Goal: Information Seeking & Learning: Learn about a topic

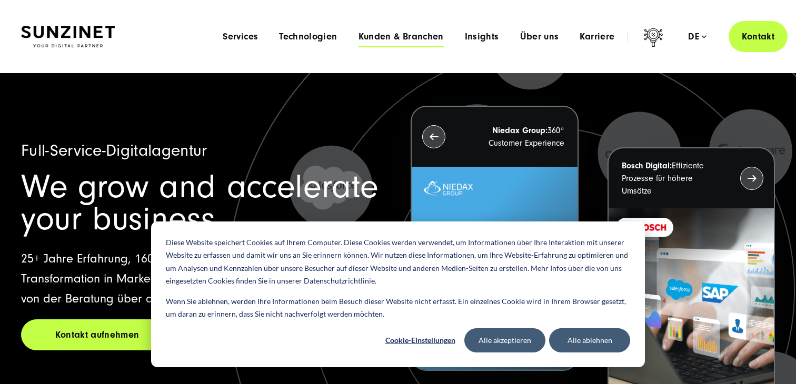
click at [415, 40] on span "Kunden & Branchen" at bounding box center [400, 37] width 85 height 11
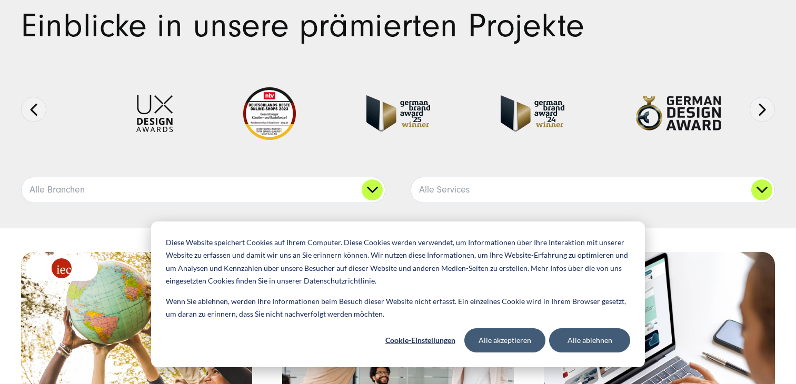
scroll to position [128, 0]
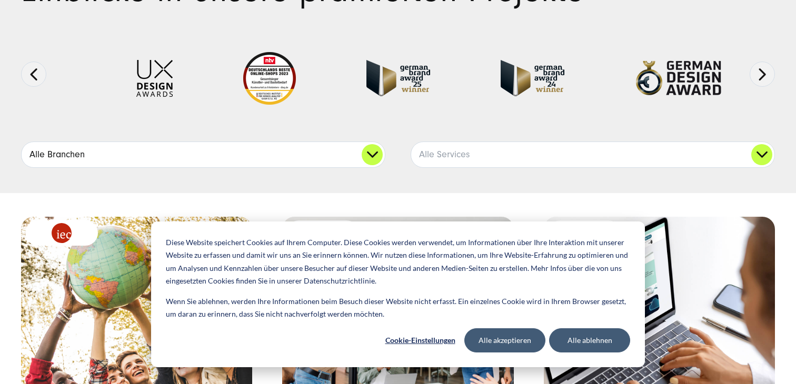
click at [335, 148] on link "Alle Branchen" at bounding box center [203, 154] width 363 height 25
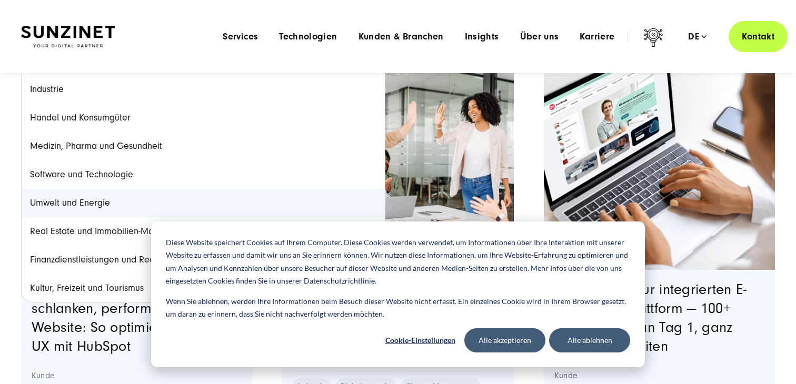
scroll to position [298, 0]
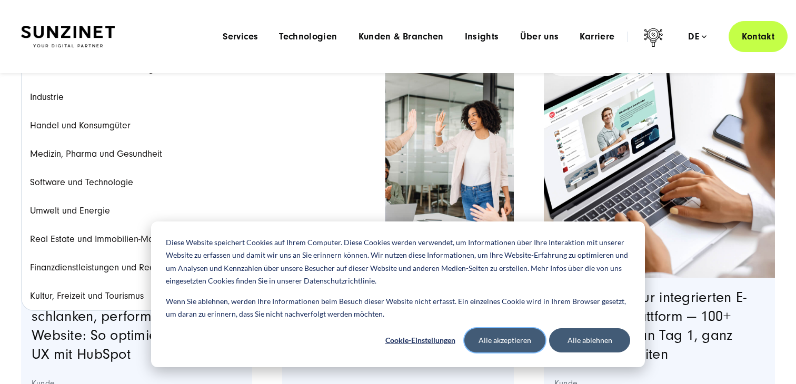
click at [495, 337] on button "Alle akzeptieren" at bounding box center [504, 340] width 81 height 24
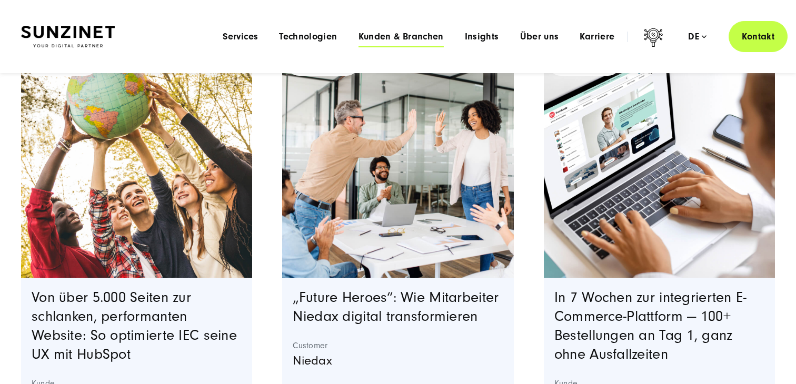
click at [413, 38] on span "Kunden & Branchen" at bounding box center [400, 37] width 85 height 11
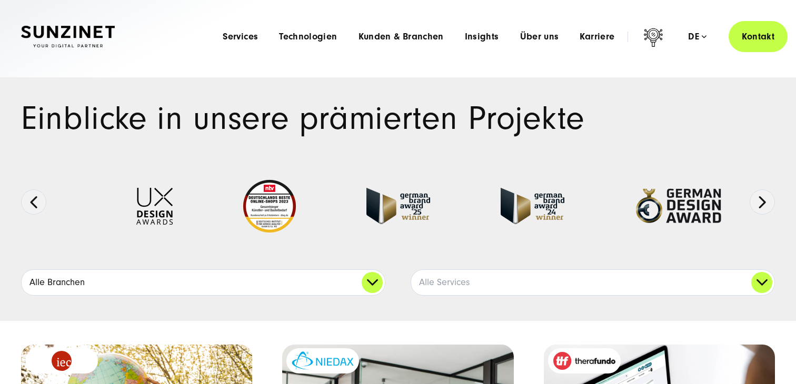
click at [237, 277] on link "Alle Branchen" at bounding box center [203, 282] width 363 height 25
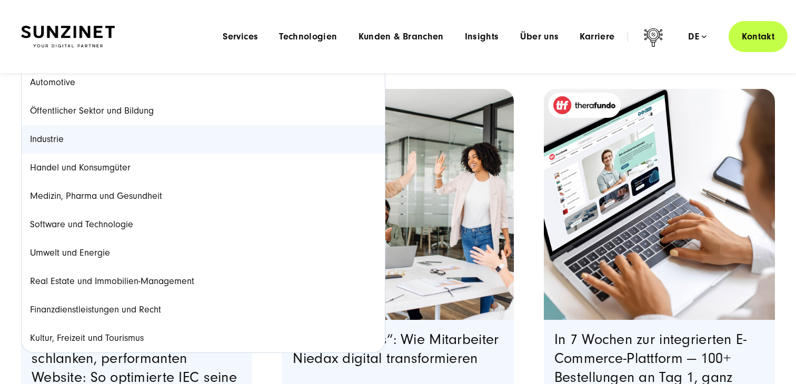
scroll to position [260, 0]
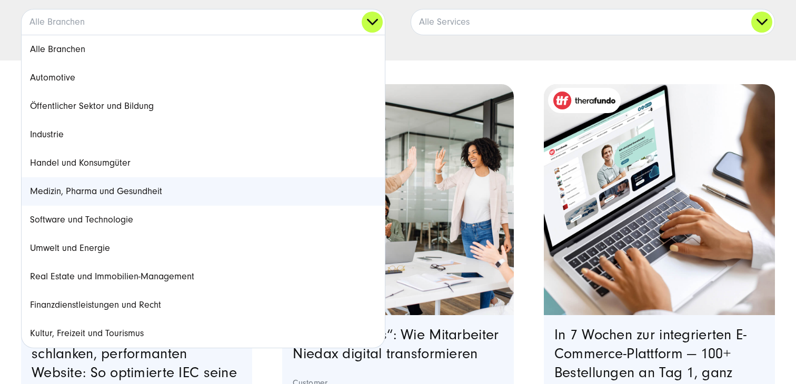
click at [179, 194] on link "Medizin, Pharma und Gesundheit" at bounding box center [203, 191] width 363 height 28
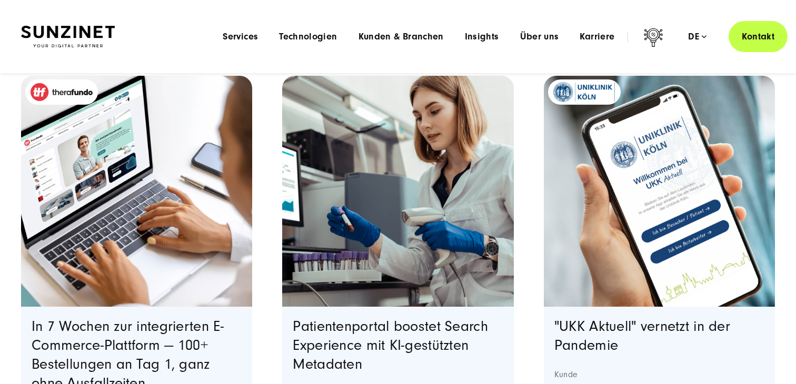
scroll to position [0, 0]
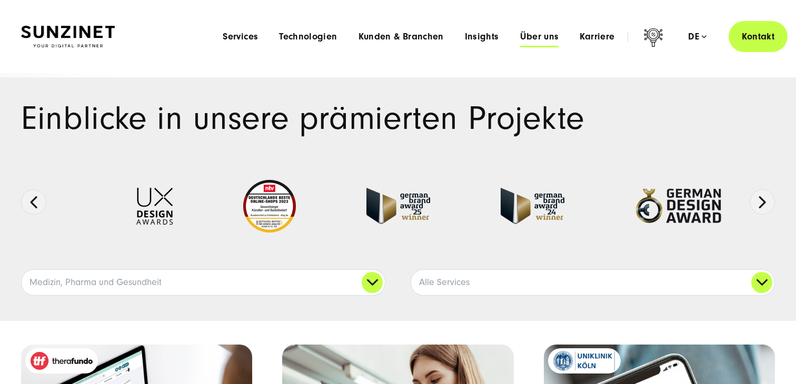
click at [547, 33] on span "Über uns" at bounding box center [539, 37] width 39 height 11
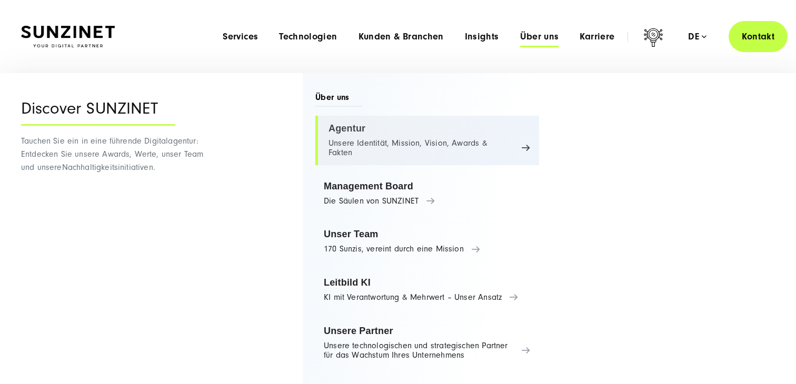
click at [346, 136] on link "Agentur Unsere Identität, Mission, Vision, Awards & Fakten" at bounding box center [427, 140] width 224 height 49
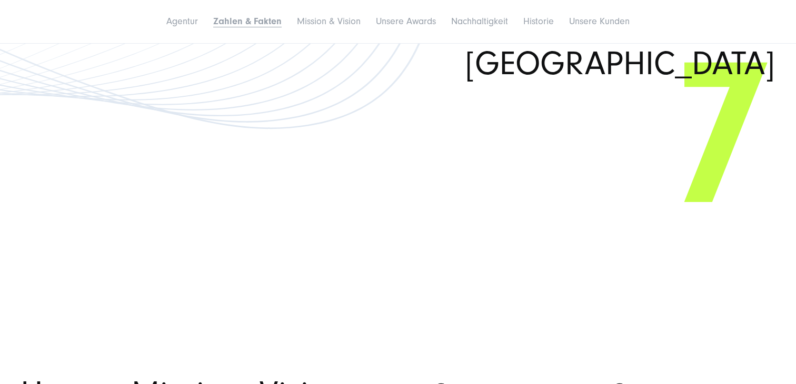
scroll to position [2040, 0]
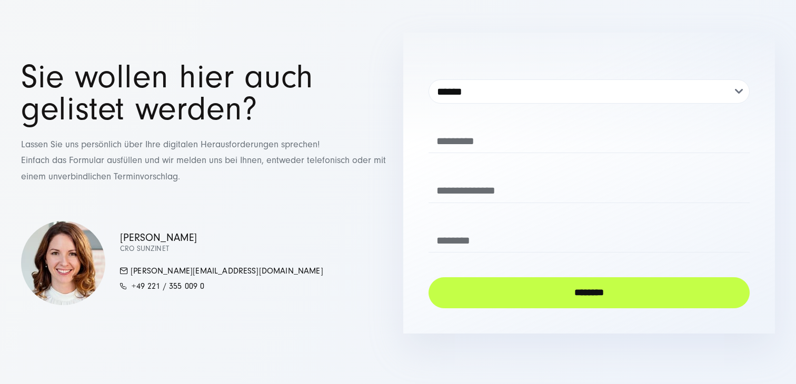
scroll to position [3154, 0]
